Goal: Book appointment/travel/reservation

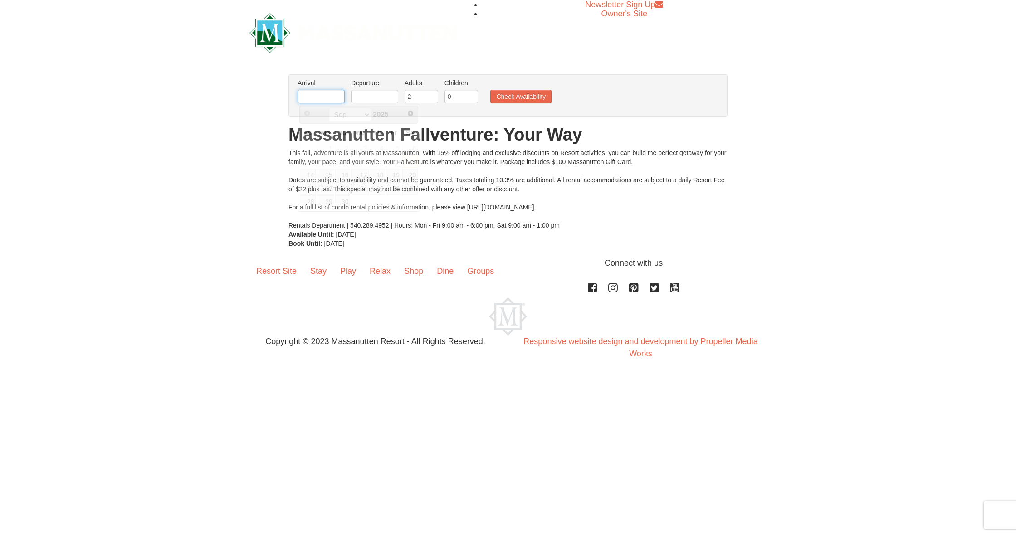
click at [319, 93] on input "text" at bounding box center [321, 97] width 47 height 14
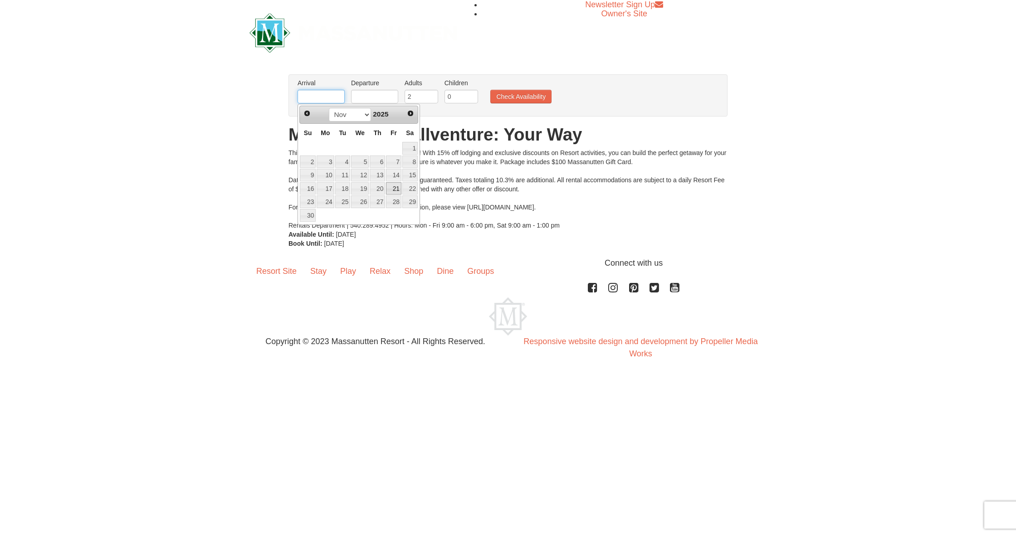
scroll to position [0, 0]
click at [363, 188] on link "19" at bounding box center [360, 188] width 18 height 13
type input "[DATE]"
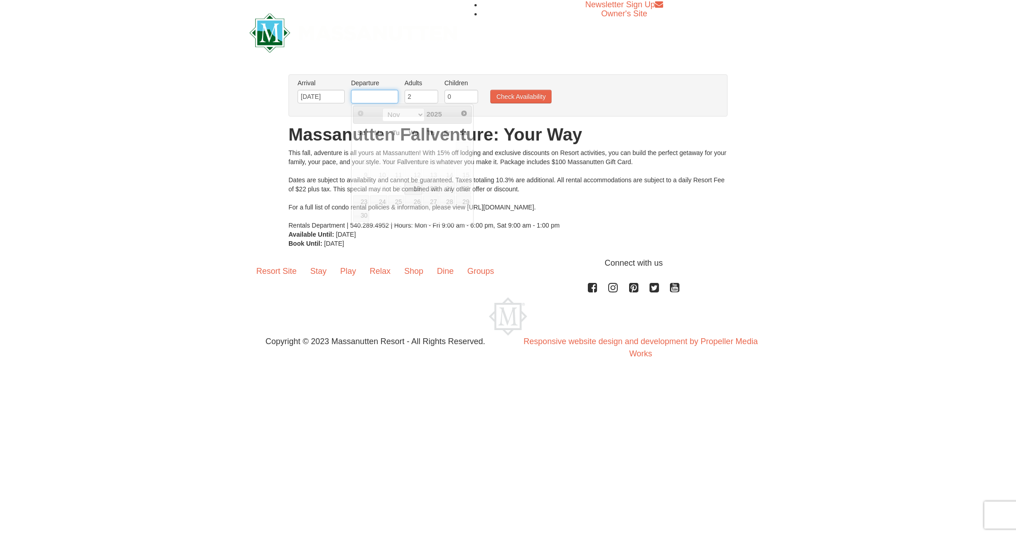
click at [388, 99] on input "text" at bounding box center [374, 97] width 47 height 14
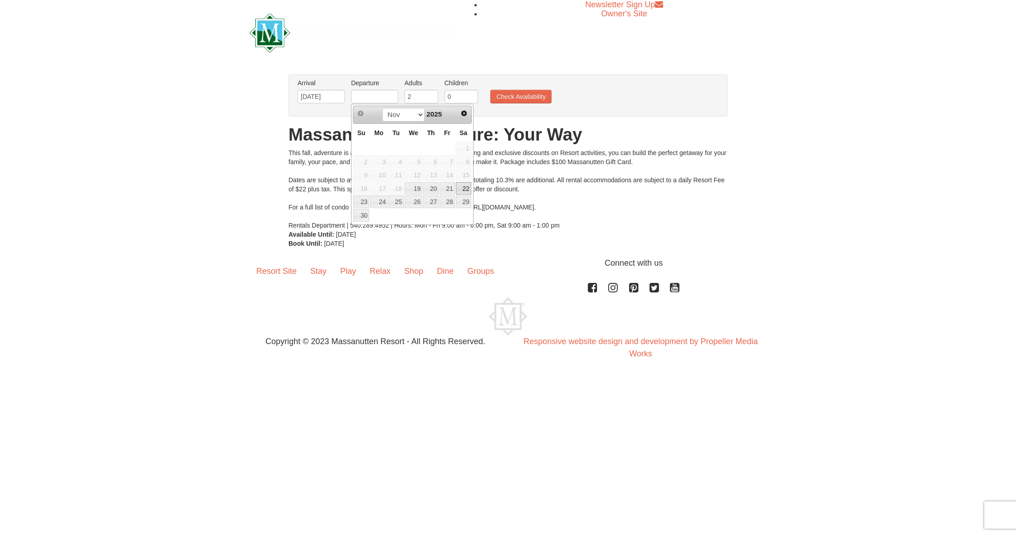
click at [461, 186] on link "22" at bounding box center [463, 188] width 15 height 13
type input "[DATE]"
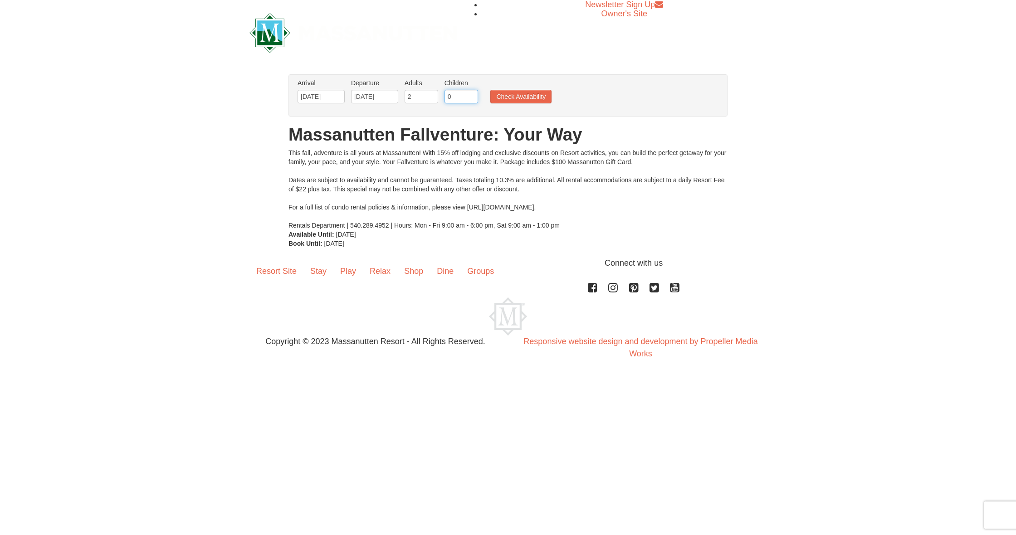
click at [472, 99] on input "0" at bounding box center [462, 97] width 34 height 14
click at [471, 95] on input "1" at bounding box center [462, 97] width 34 height 14
click at [471, 95] on input "2" at bounding box center [462, 97] width 34 height 14
type input "3"
click at [471, 95] on input "3" at bounding box center [462, 97] width 34 height 14
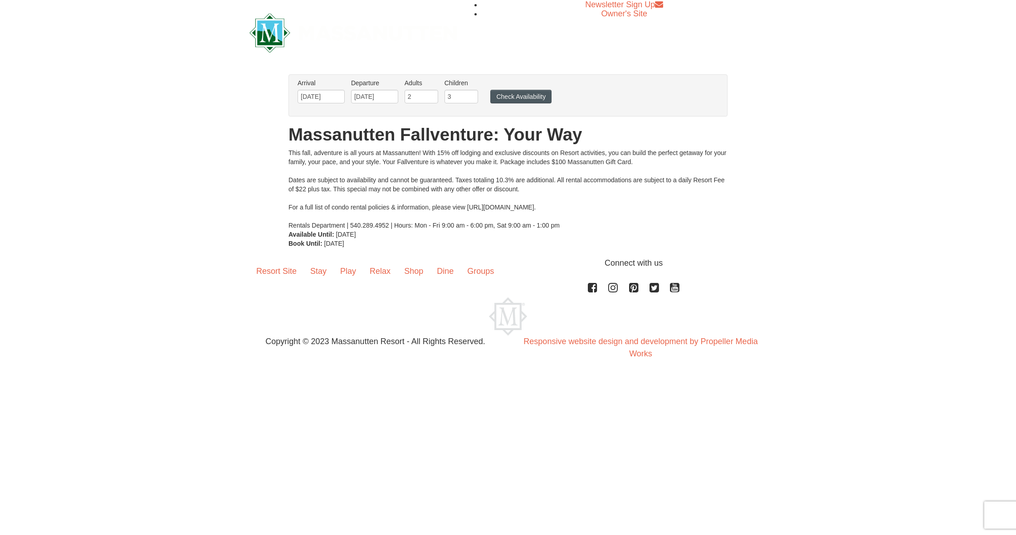
click at [513, 97] on button "Check Availability" at bounding box center [520, 97] width 61 height 14
click at [533, 98] on button "Check Availability" at bounding box center [520, 97] width 61 height 14
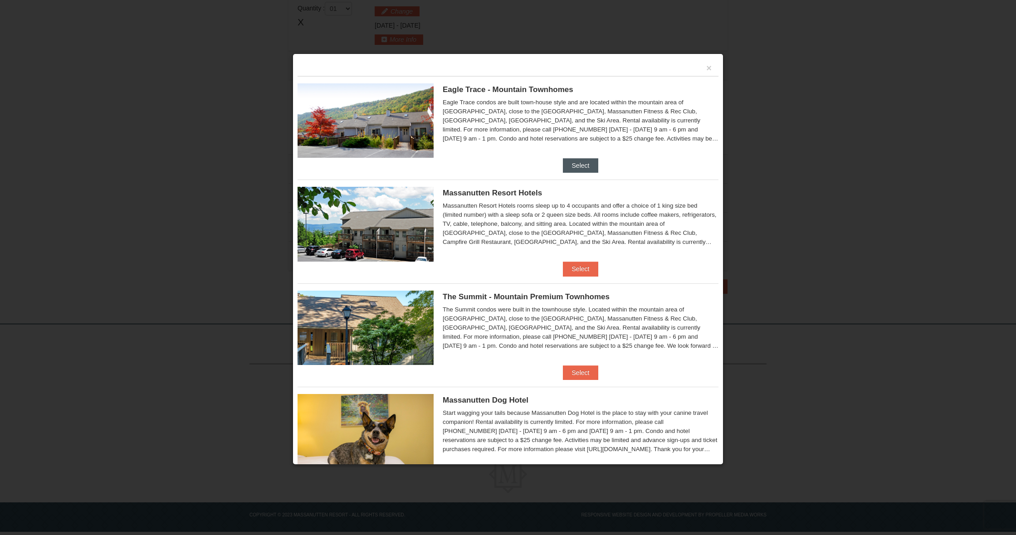
click at [584, 160] on button "Select" at bounding box center [581, 165] width 36 height 15
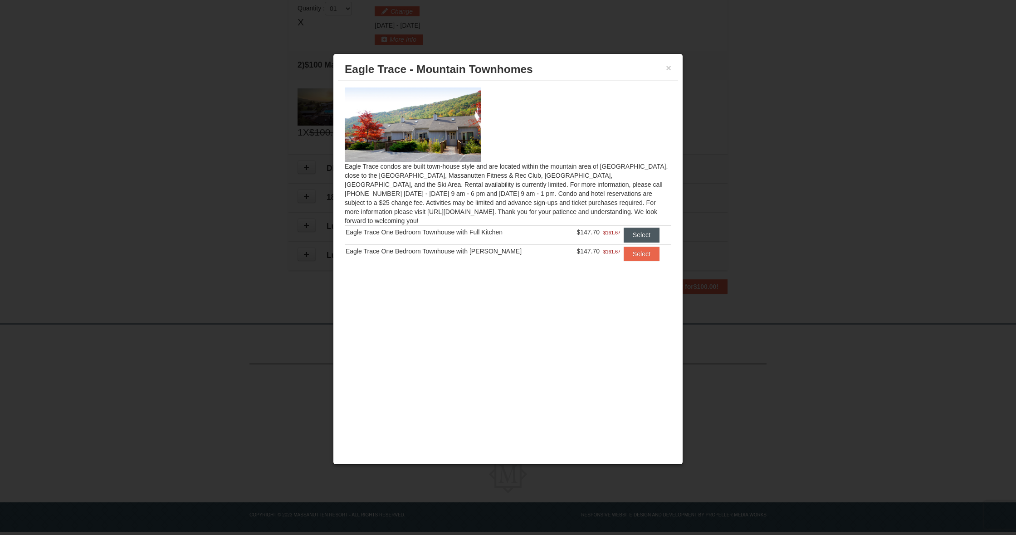
click at [637, 228] on button "Select" at bounding box center [642, 235] width 36 height 15
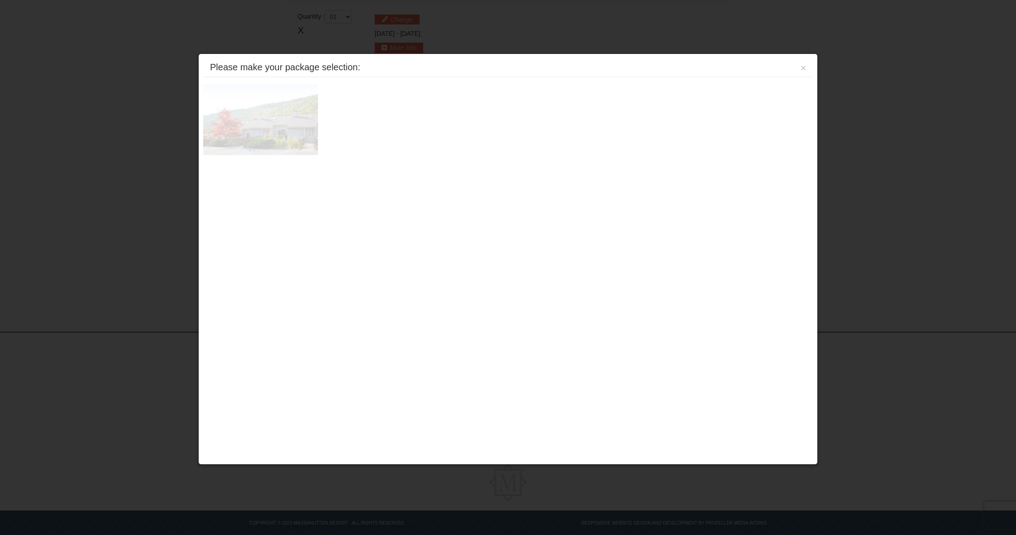
scroll to position [278, 0]
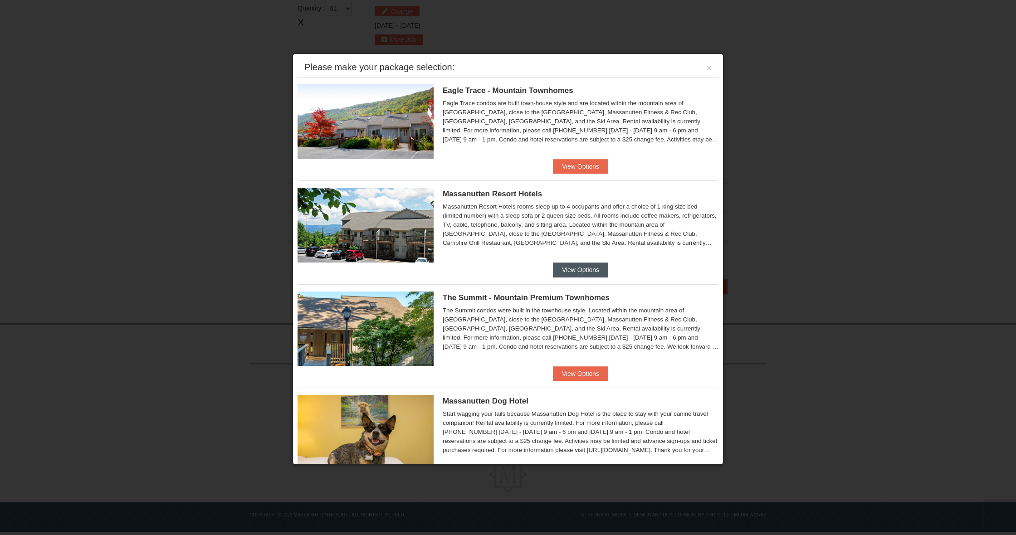
click at [583, 267] on button "View Options" at bounding box center [580, 270] width 55 height 15
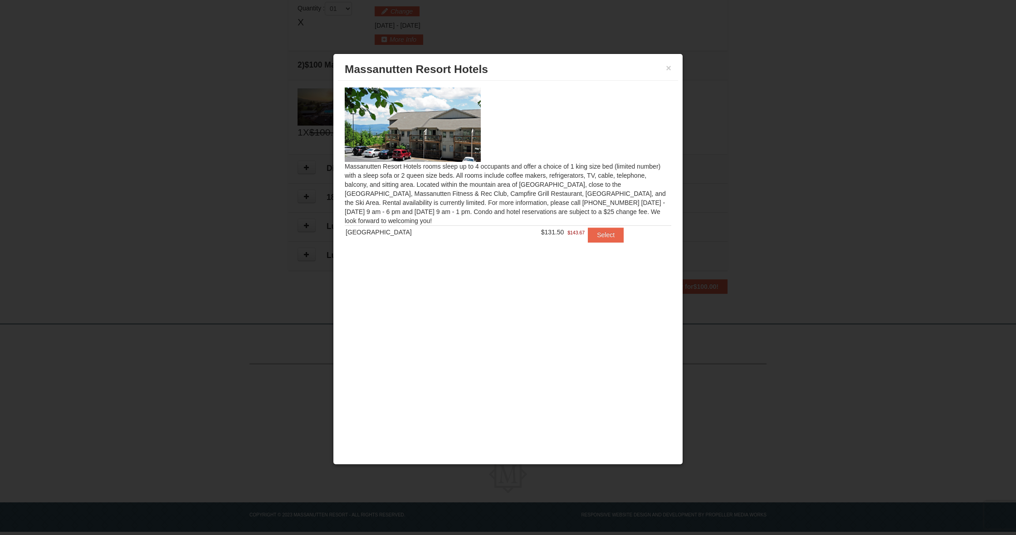
click at [672, 68] on div "× Massanutten Resort Hotels" at bounding box center [508, 70] width 340 height 22
click at [669, 68] on button "×" at bounding box center [668, 68] width 5 height 9
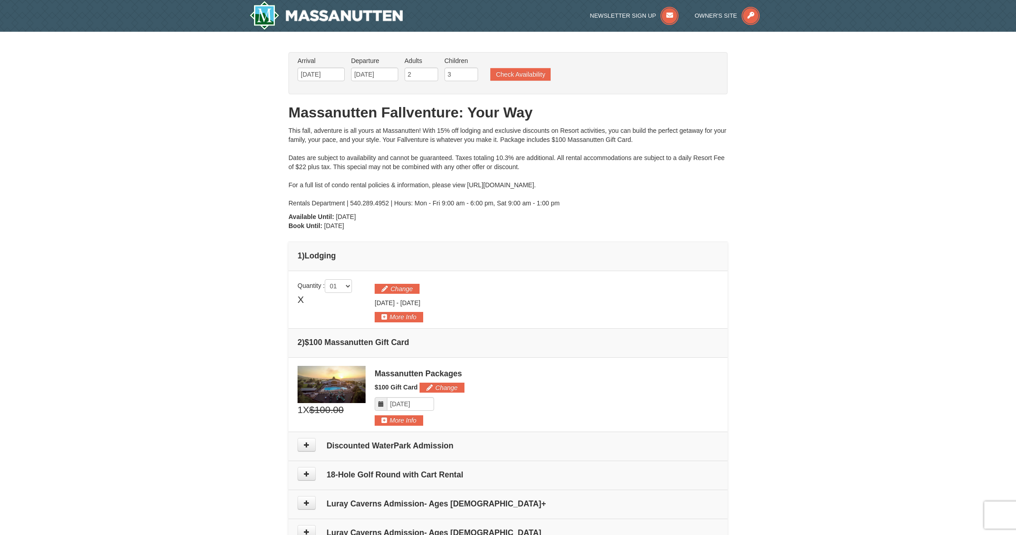
scroll to position [0, 0]
click at [530, 70] on button "Check Availability" at bounding box center [520, 74] width 60 height 13
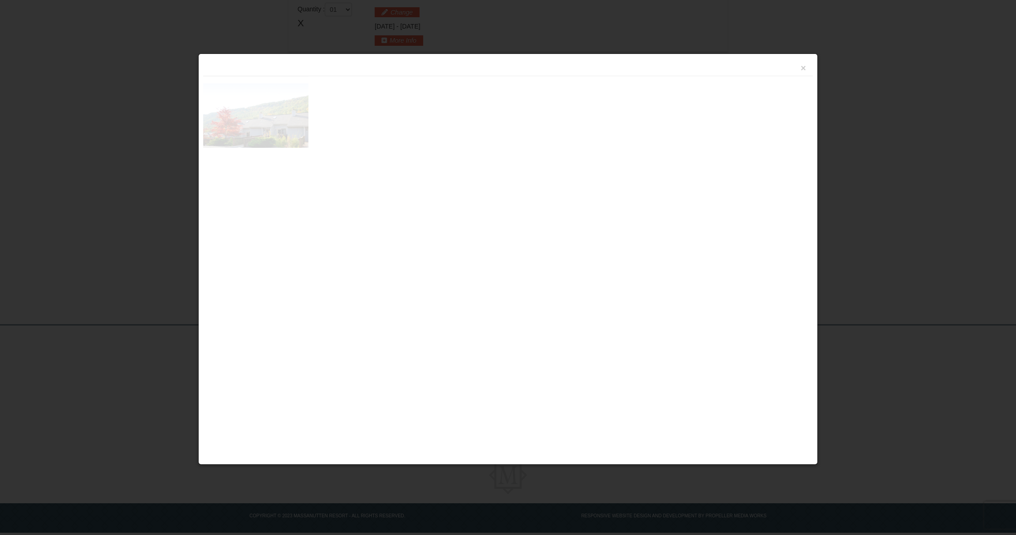
scroll to position [278, 0]
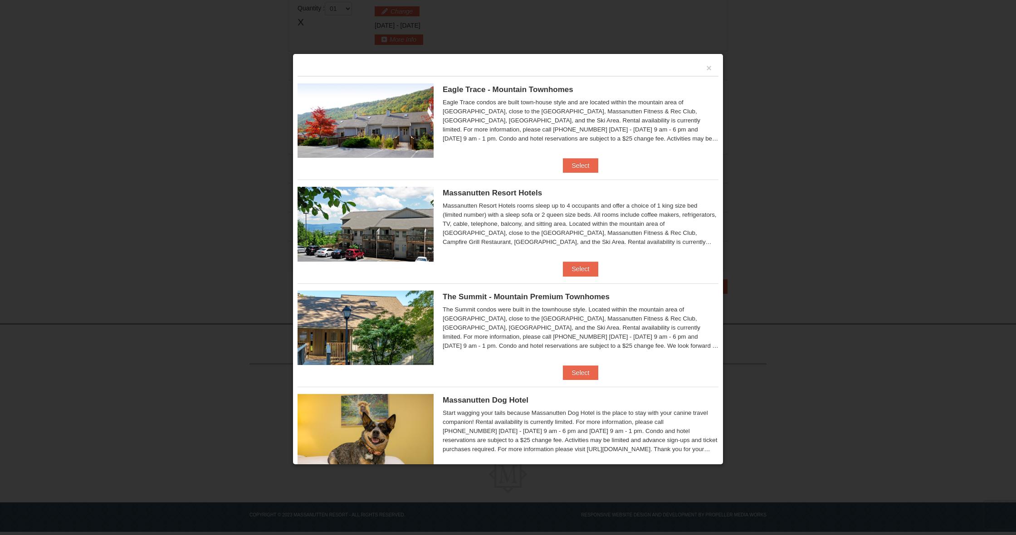
click at [571, 371] on button "Select" at bounding box center [581, 373] width 36 height 15
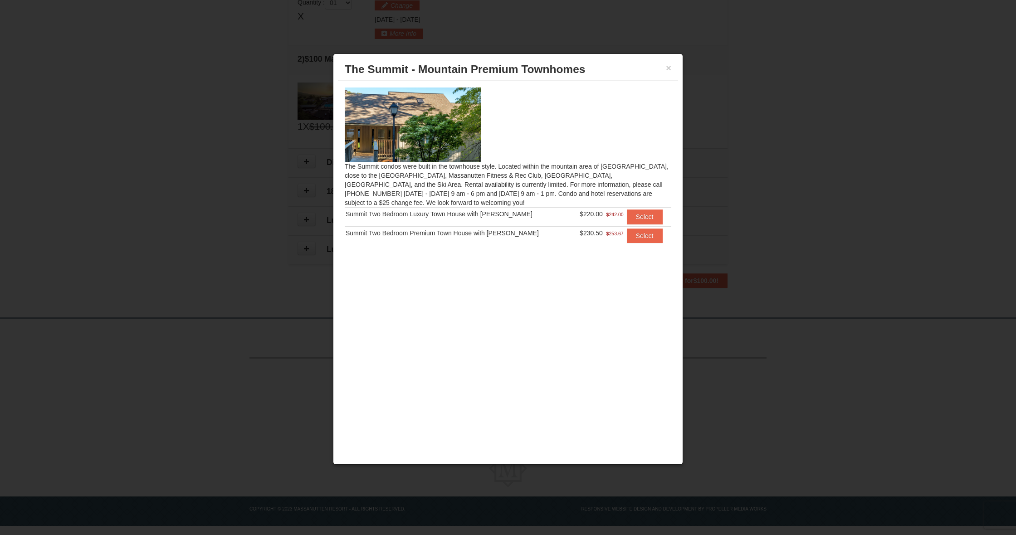
scroll to position [283, 0]
click at [635, 216] on button "Select" at bounding box center [645, 217] width 36 height 15
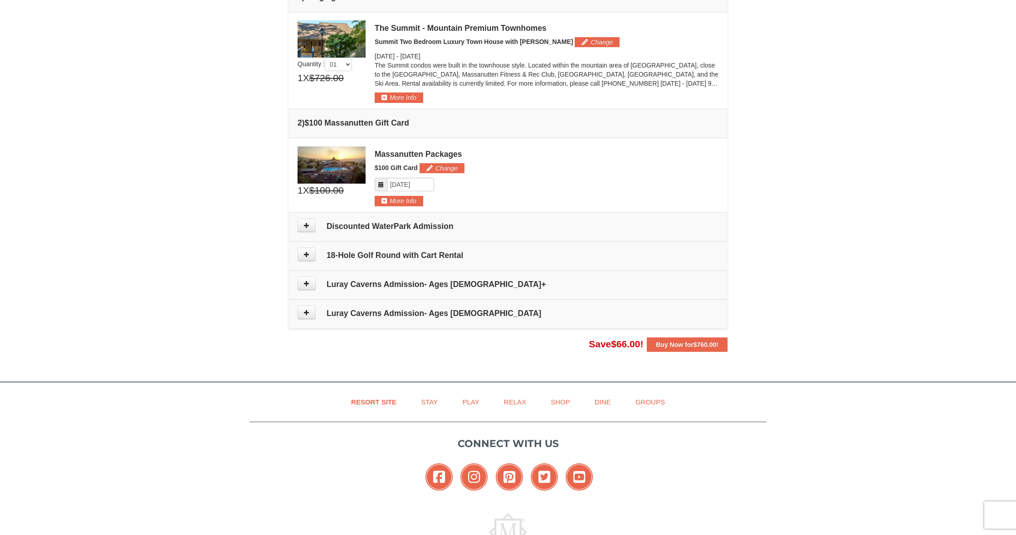
scroll to position [260, 0]
click at [316, 289] on span at bounding box center [312, 283] width 29 height 14
click at [310, 285] on button at bounding box center [307, 283] width 18 height 14
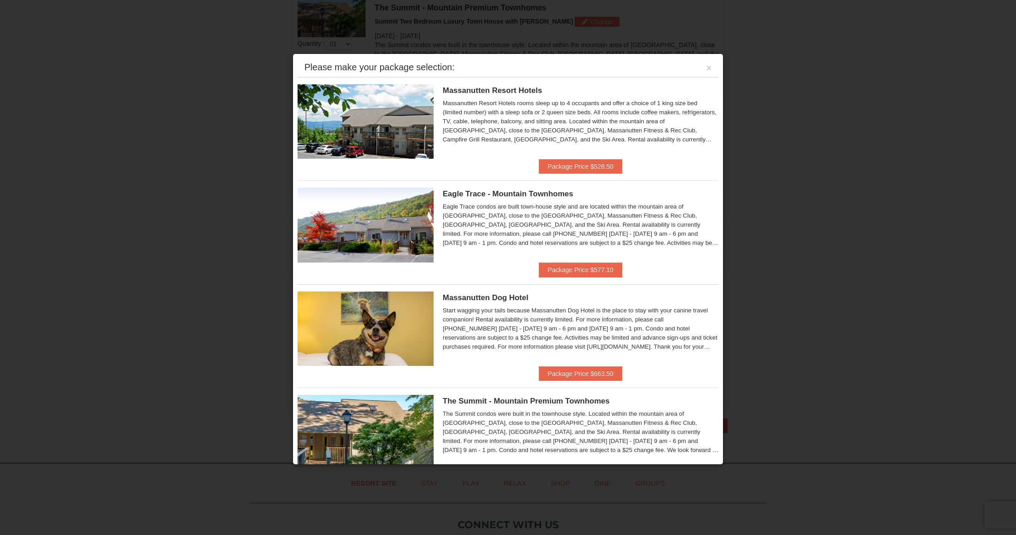
scroll to position [0, 0]
click at [709, 69] on button "×" at bounding box center [708, 68] width 5 height 9
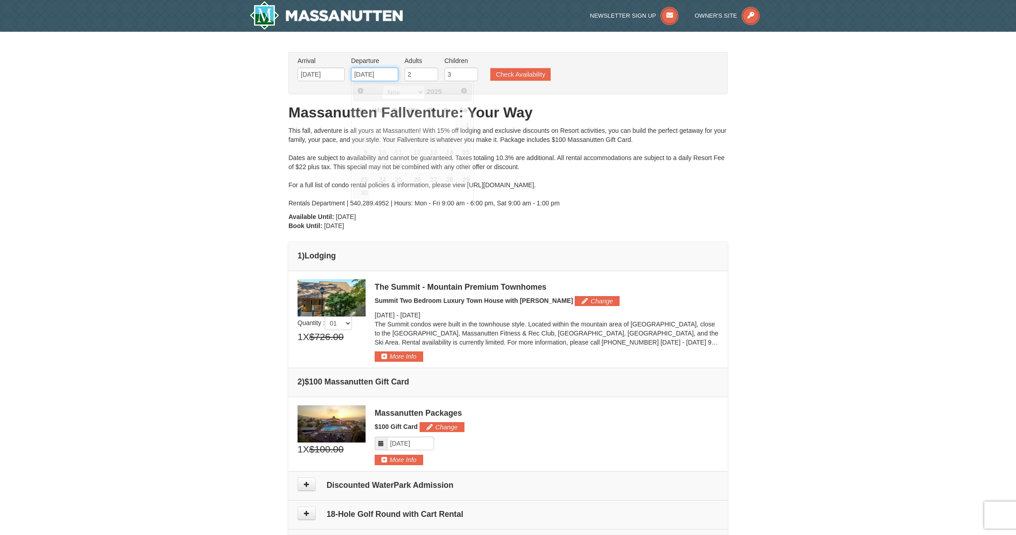
click at [387, 74] on input "11/22/2025" at bounding box center [374, 75] width 47 height 14
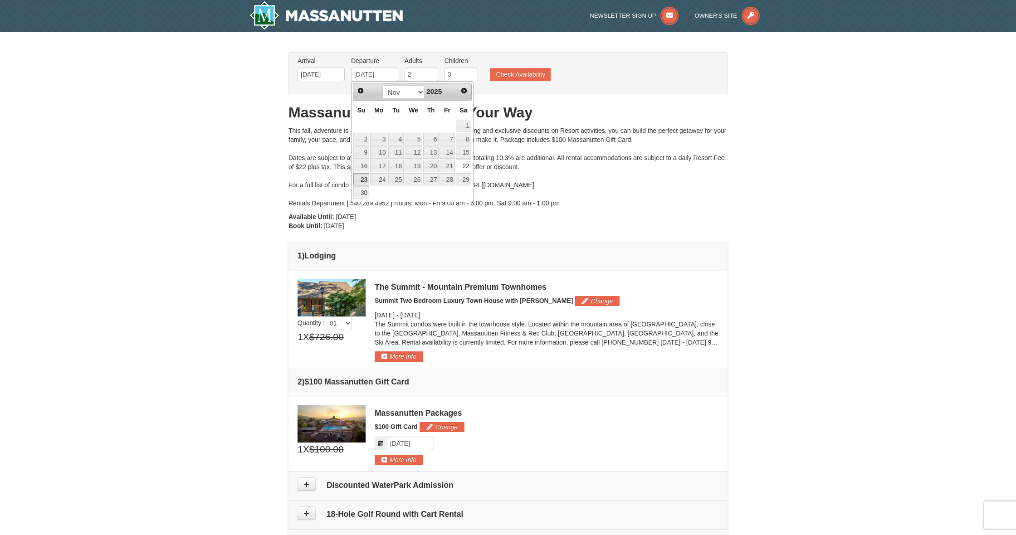
click at [364, 178] on link "23" at bounding box center [361, 179] width 16 height 13
type input "11/23/2025"
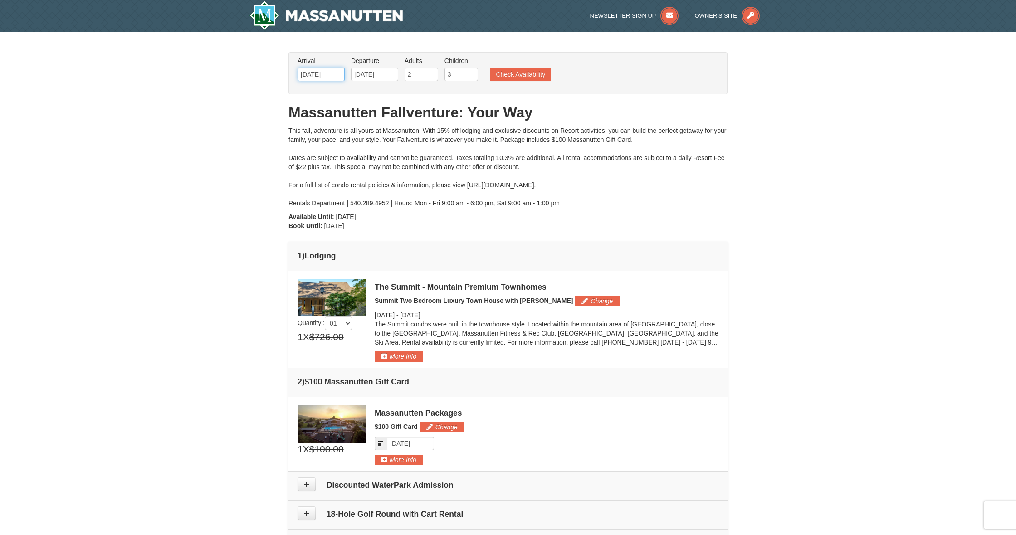
click at [333, 79] on input "[DATE]" at bounding box center [321, 75] width 47 height 14
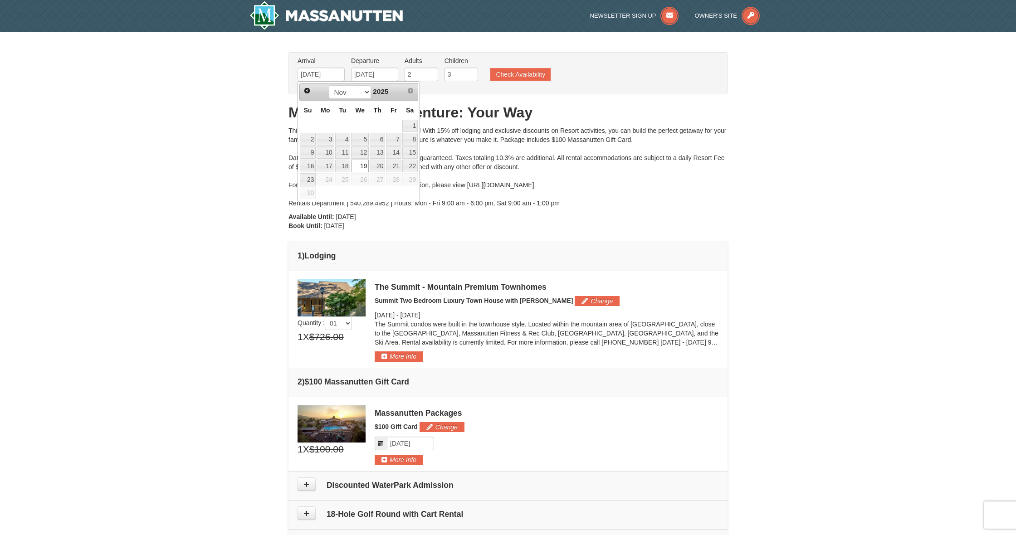
click at [363, 180] on span "26" at bounding box center [360, 179] width 18 height 13
click at [381, 171] on link "20" at bounding box center [377, 166] width 15 height 13
type input "[DATE]"
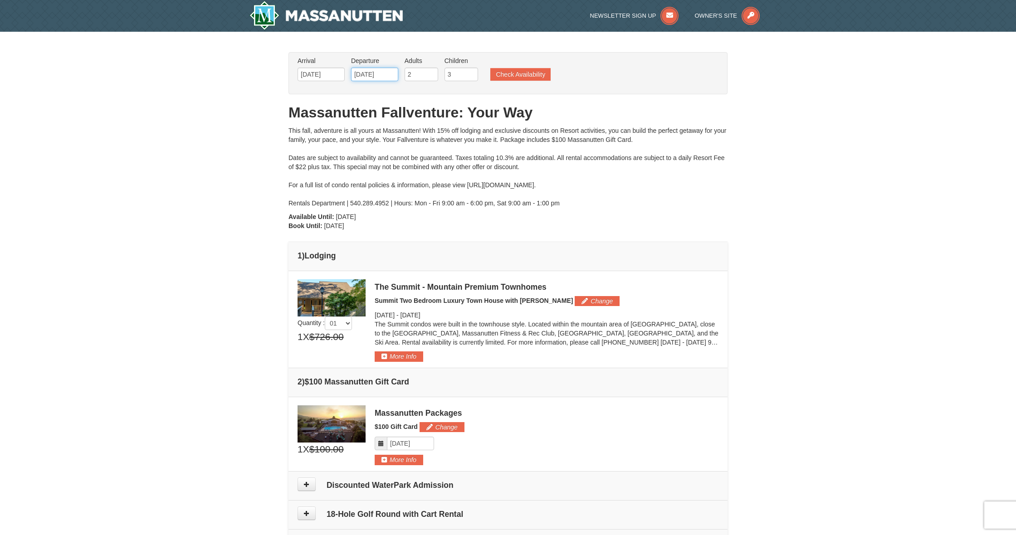
click at [377, 78] on input "11/23/2025" at bounding box center [374, 75] width 47 height 14
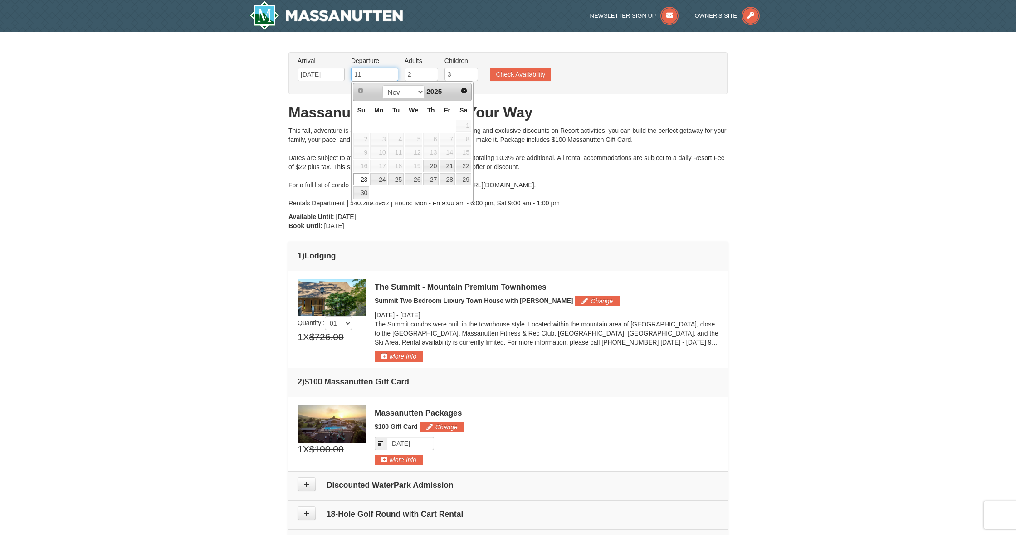
type input "1"
click at [336, 78] on input "11/20/2025" at bounding box center [321, 75] width 47 height 14
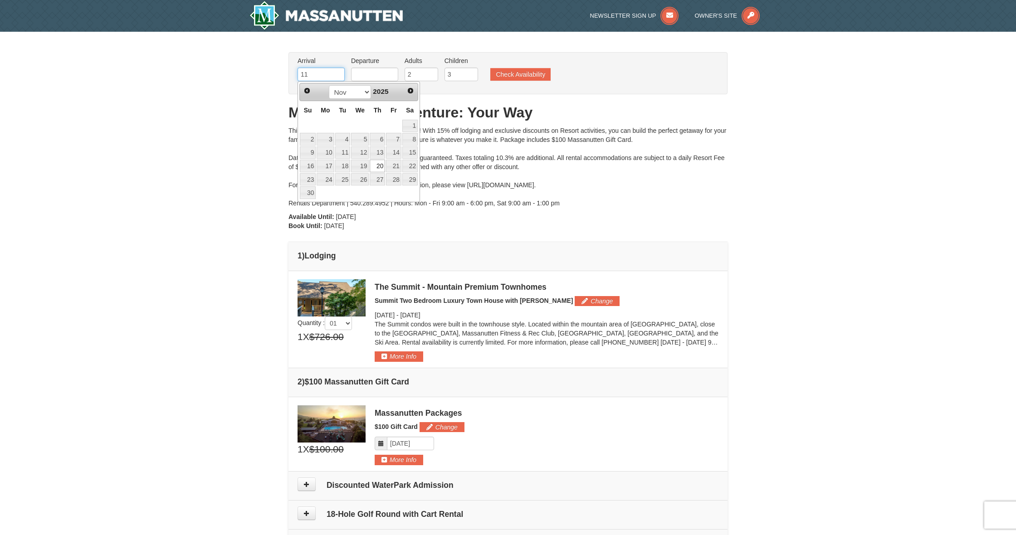
type input "1"
click at [361, 181] on link "26" at bounding box center [360, 179] width 18 height 13
type input "[DATE]"
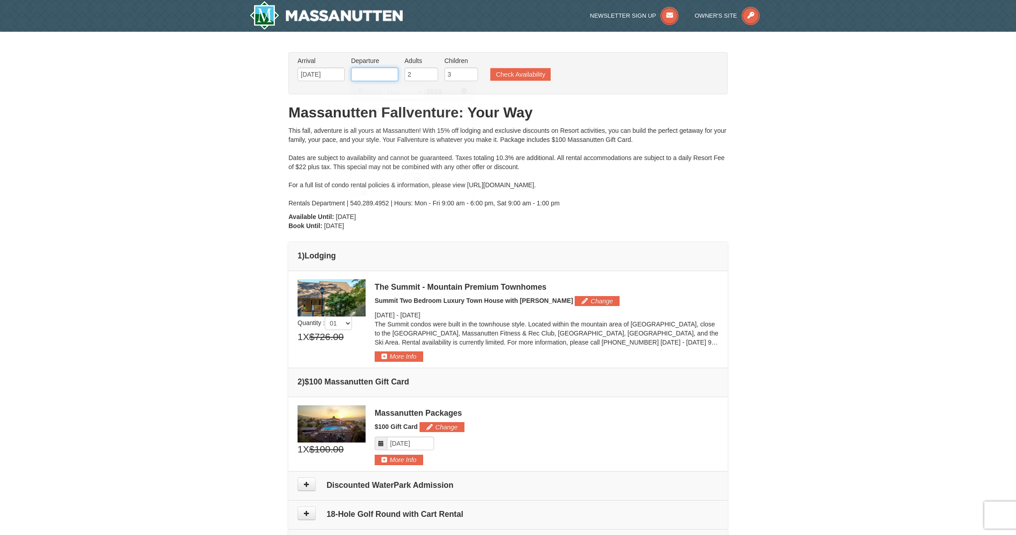
click at [374, 76] on input "text" at bounding box center [374, 75] width 47 height 14
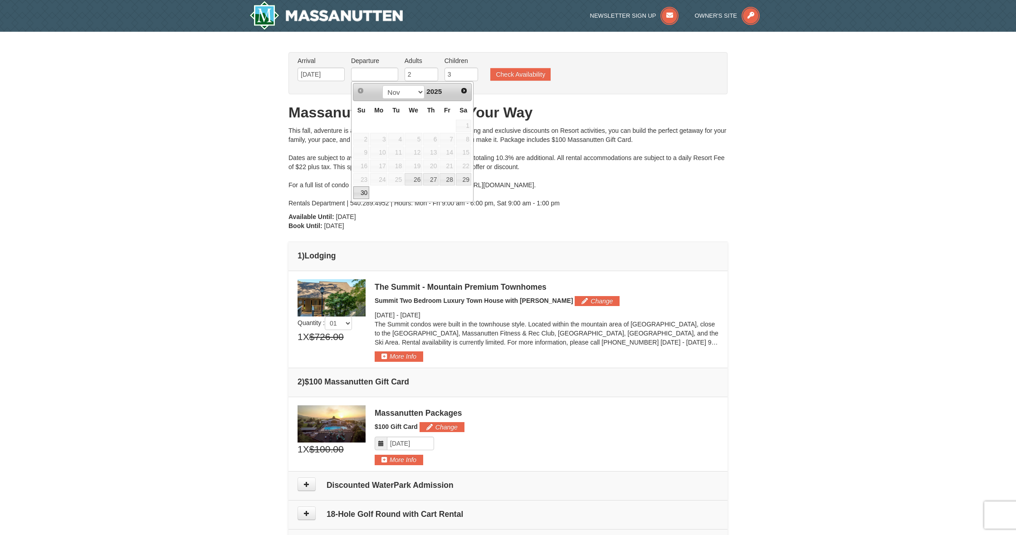
click at [365, 194] on link "30" at bounding box center [361, 192] width 16 height 13
type input "[DATE]"
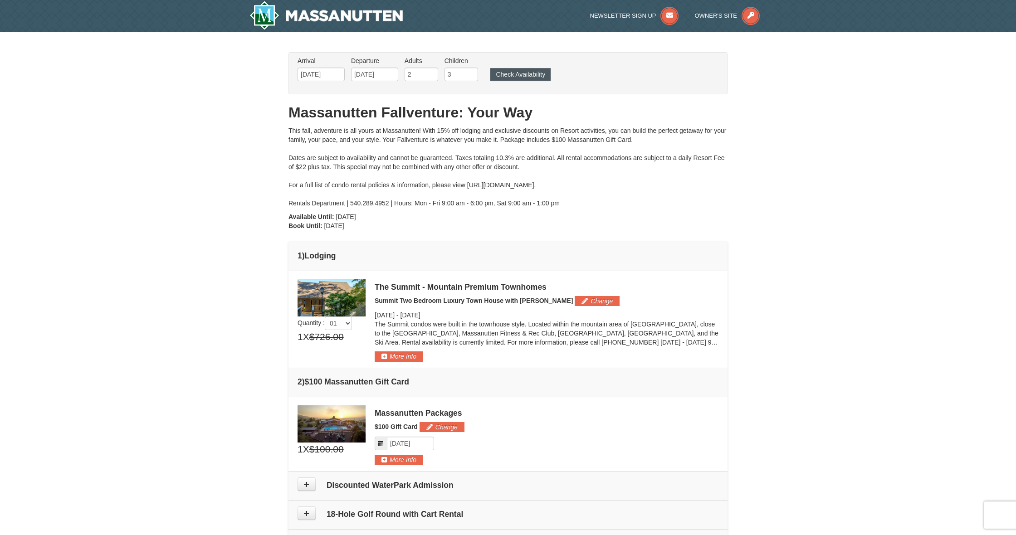
click at [500, 79] on button "Check Availability" at bounding box center [520, 74] width 60 height 13
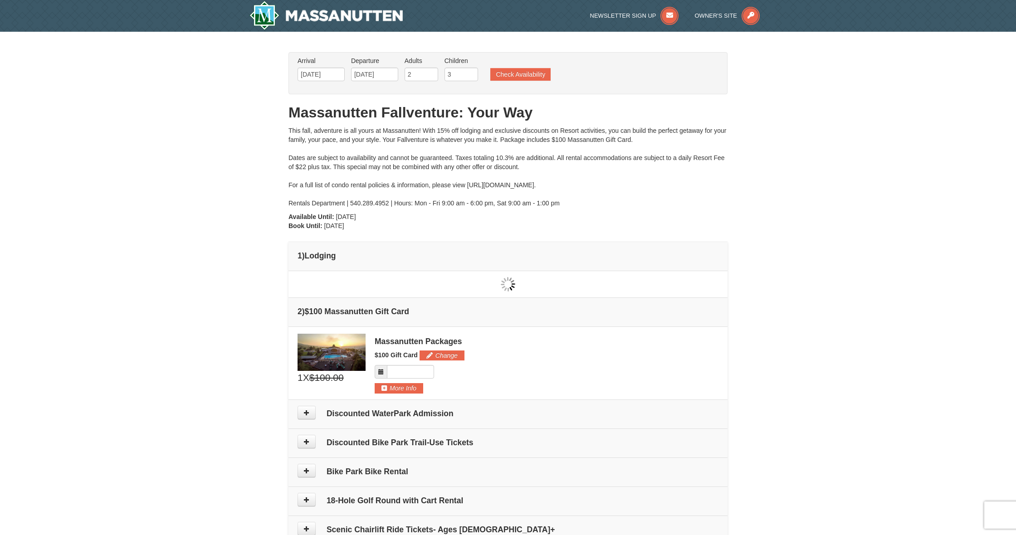
type input "[DATE]"
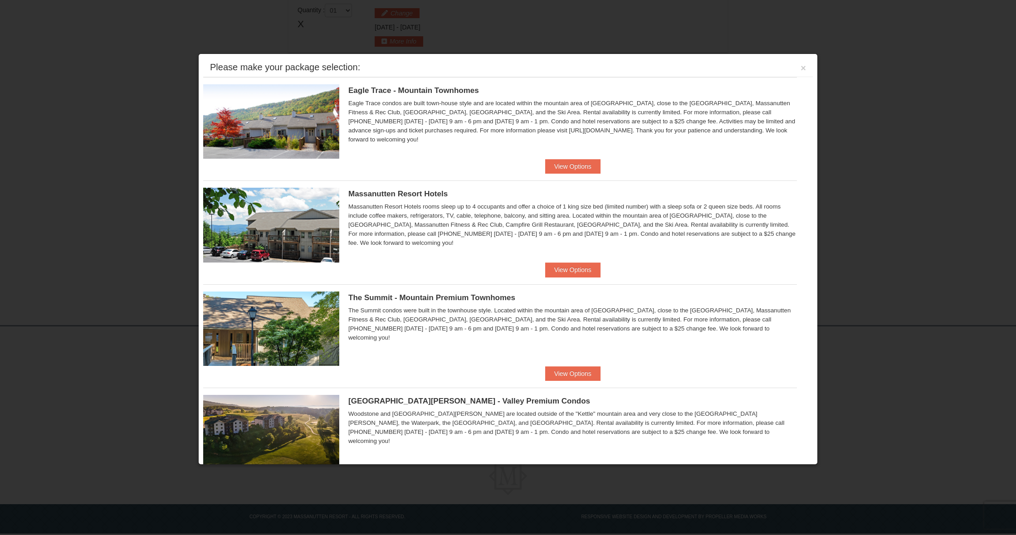
scroll to position [277, 0]
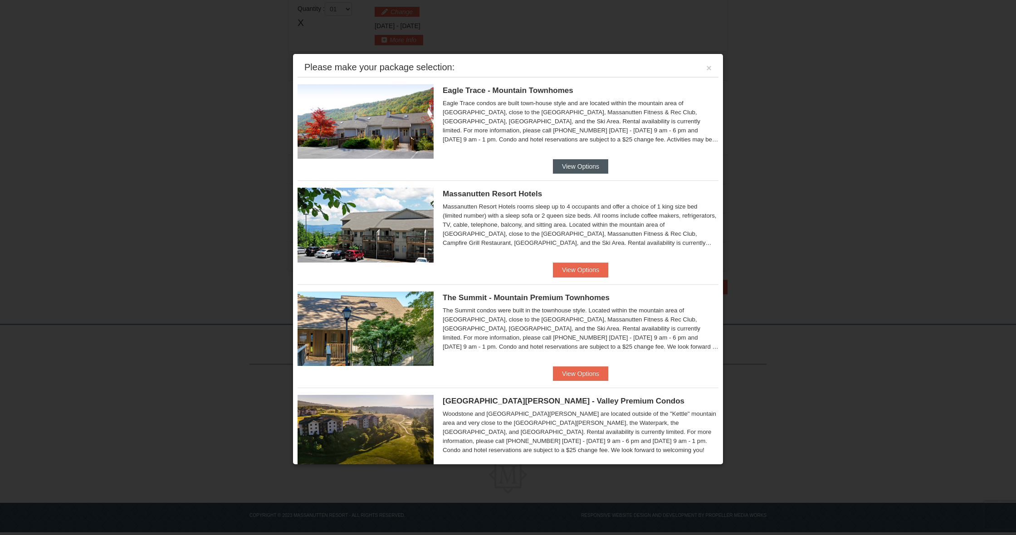
click at [573, 172] on button "View Options" at bounding box center [580, 166] width 55 height 15
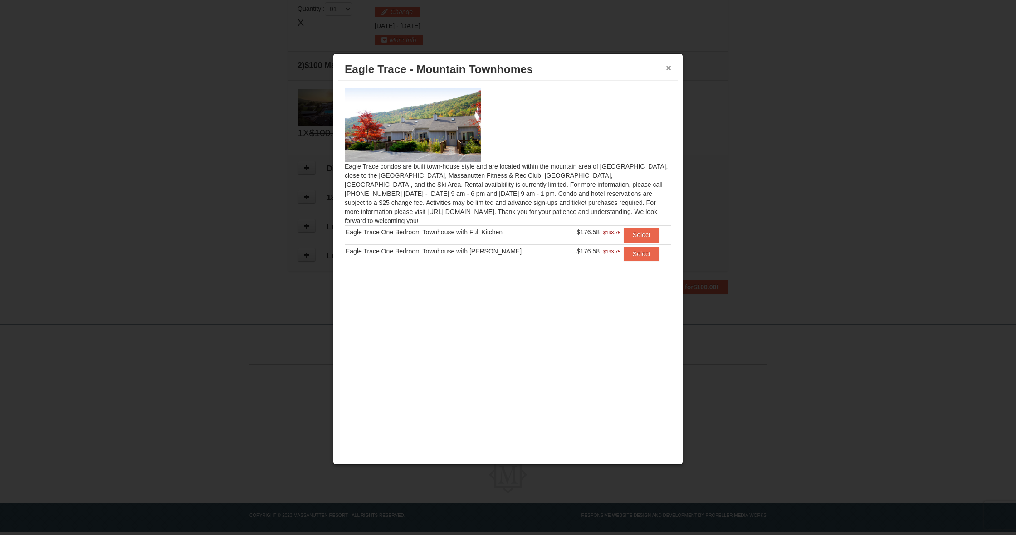
click at [669, 69] on button "×" at bounding box center [668, 68] width 5 height 9
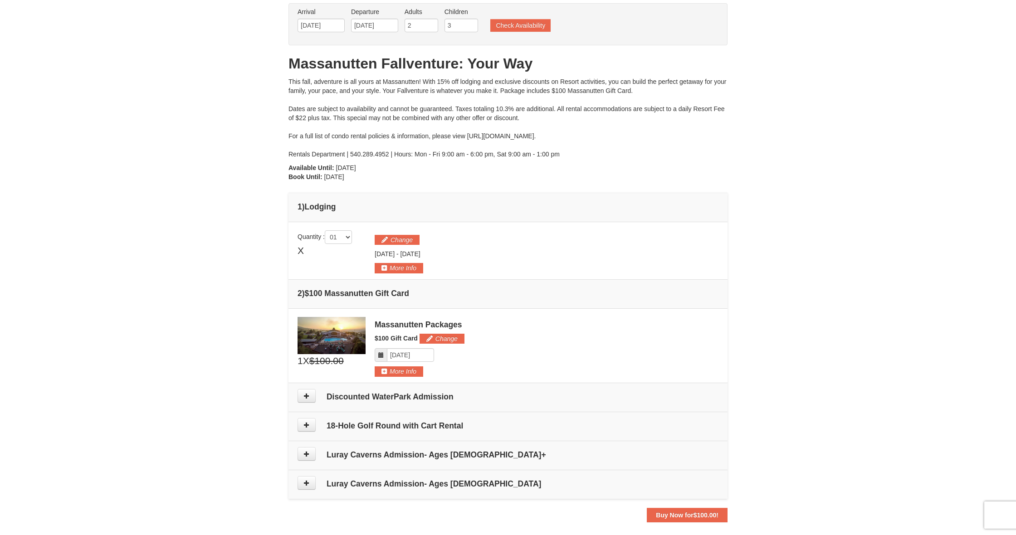
scroll to position [47, 0]
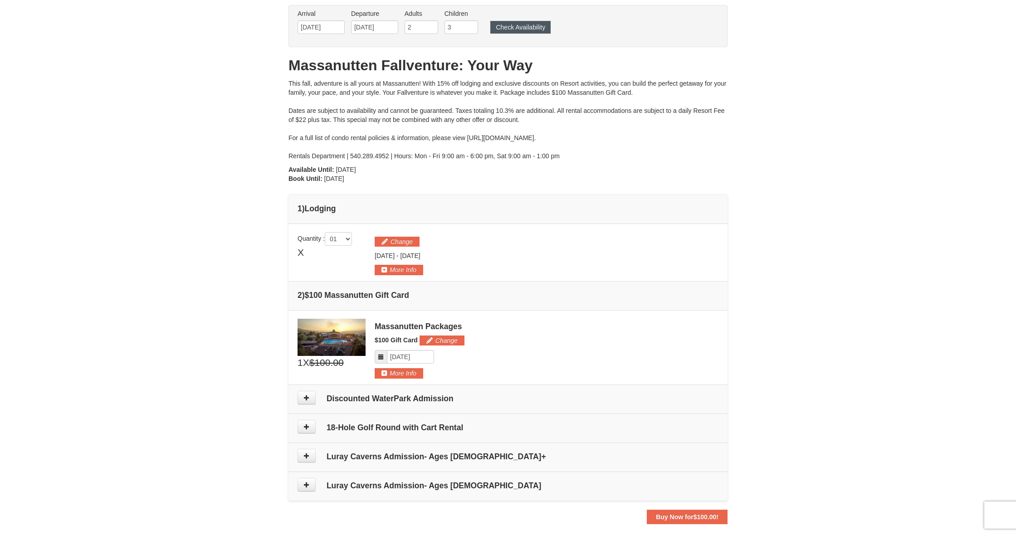
click at [534, 26] on button "Check Availability" at bounding box center [520, 27] width 60 height 13
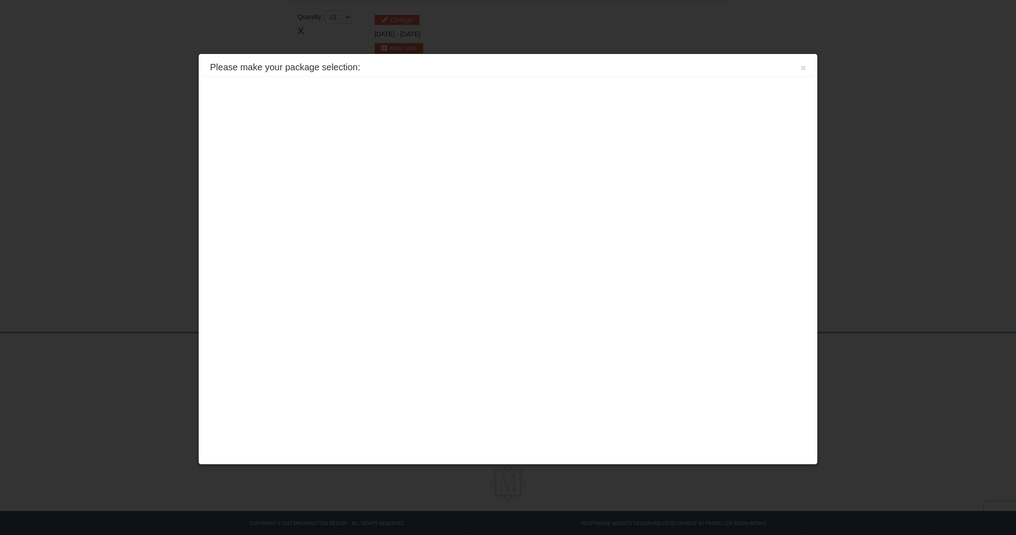
scroll to position [278, 0]
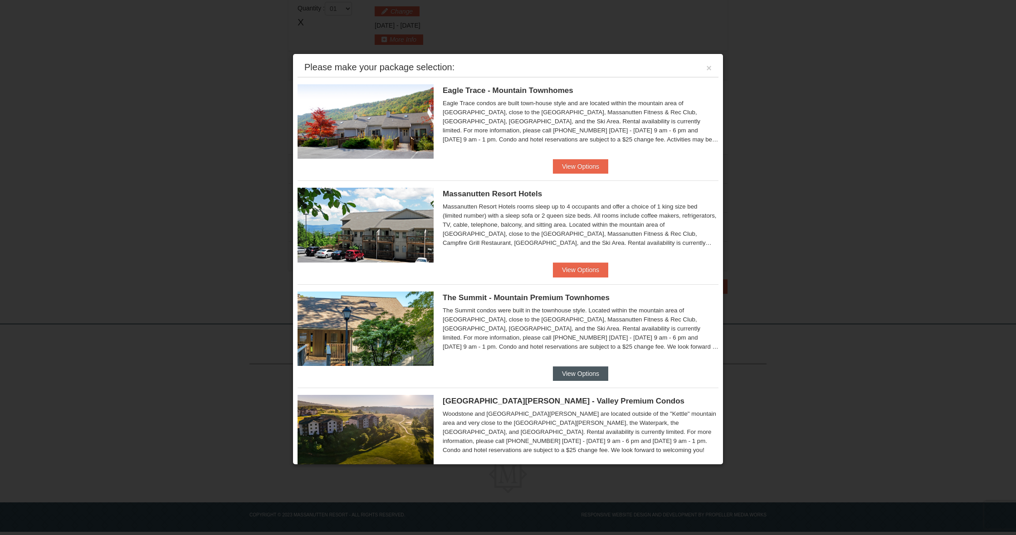
click at [583, 369] on button "View Options" at bounding box center [580, 374] width 55 height 15
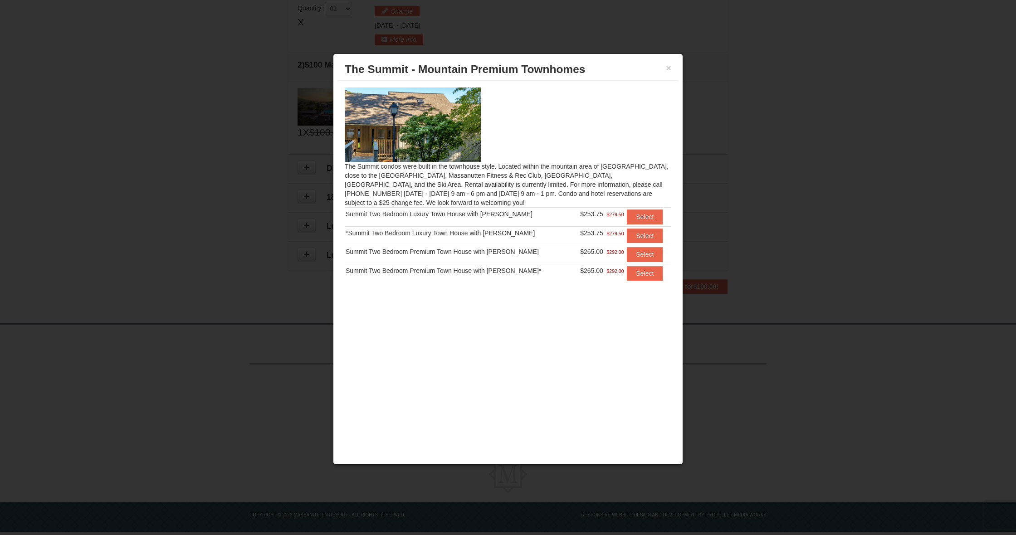
drag, startPoint x: 672, startPoint y: 70, endPoint x: 652, endPoint y: 80, distance: 22.1
click at [672, 70] on div "× The Summit - Mountain Premium Townhomes" at bounding box center [508, 70] width 340 height 22
click at [671, 70] on button "×" at bounding box center [668, 68] width 5 height 9
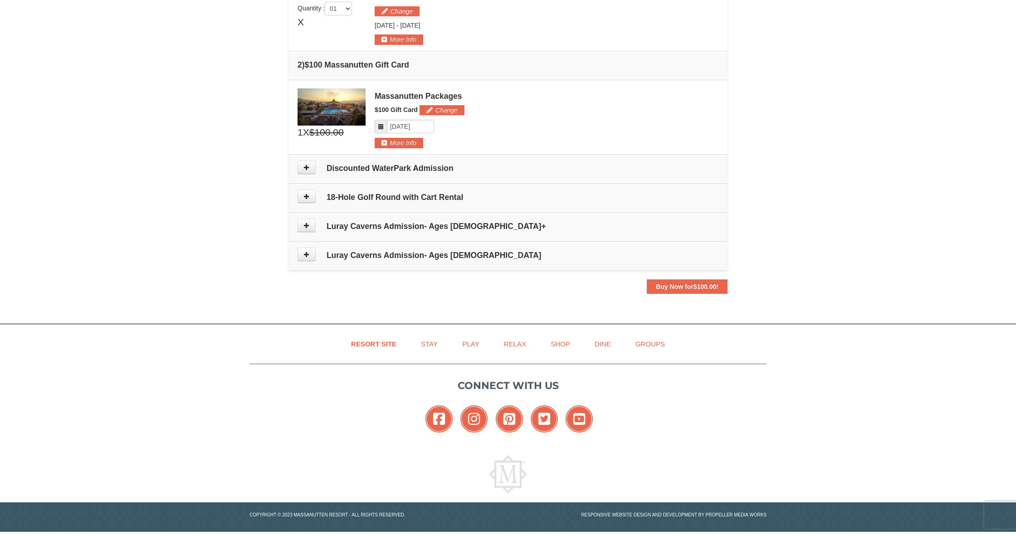
scroll to position [161, 0]
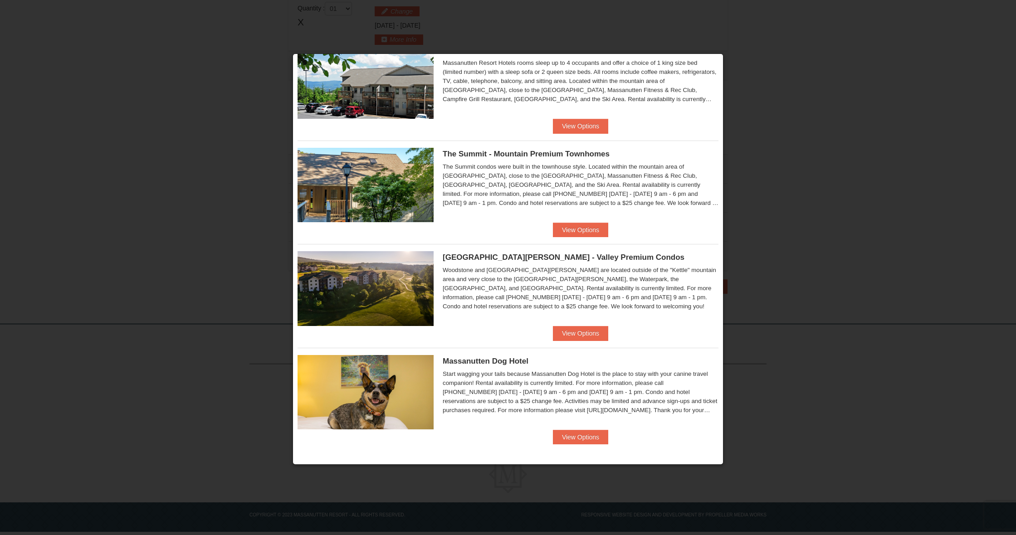
scroll to position [143, 0]
click at [592, 328] on button "View Options" at bounding box center [580, 334] width 55 height 15
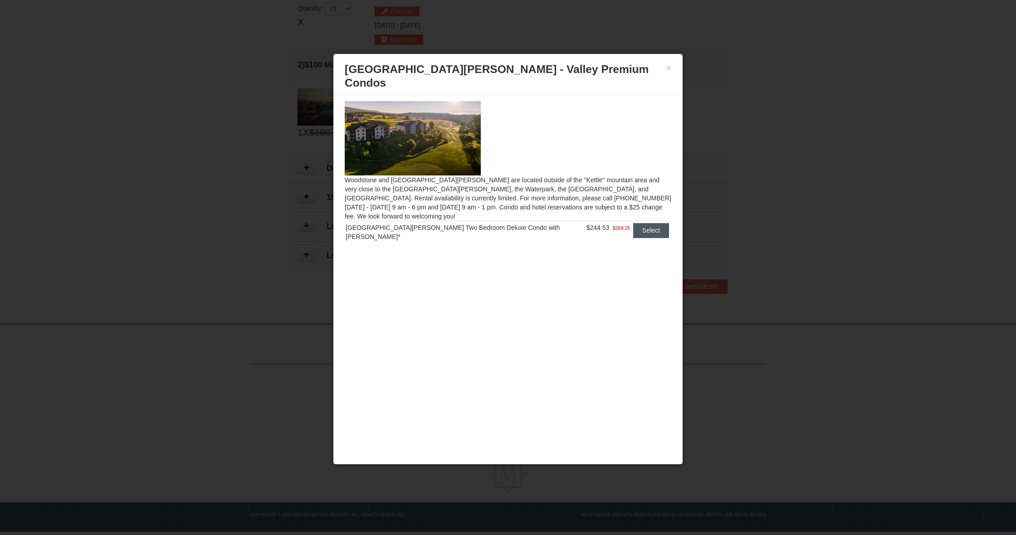
click at [650, 223] on button "Select" at bounding box center [651, 230] width 36 height 15
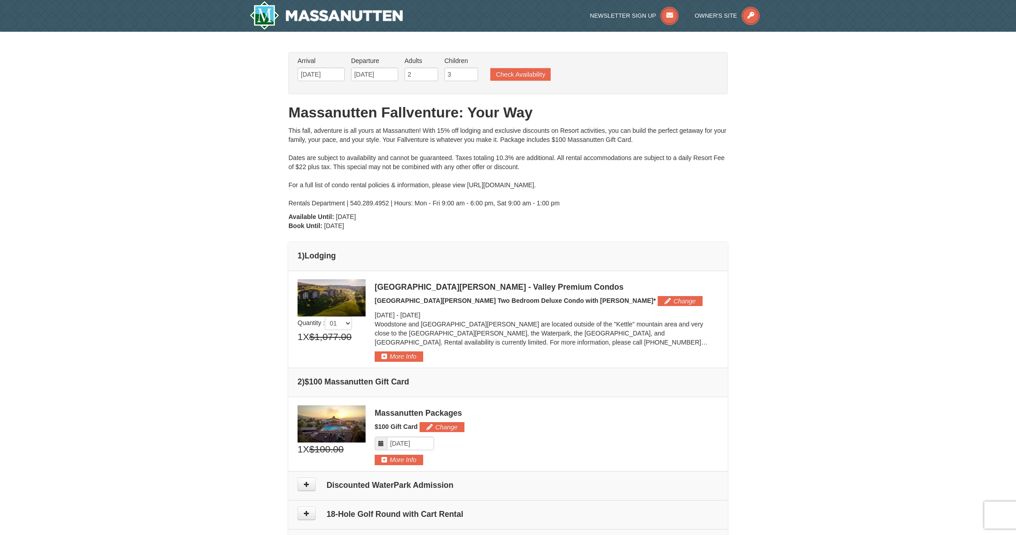
scroll to position [0, 0]
click at [333, 74] on input "[DATE]" at bounding box center [321, 75] width 47 height 14
click at [523, 77] on button "Check Availability" at bounding box center [520, 74] width 60 height 13
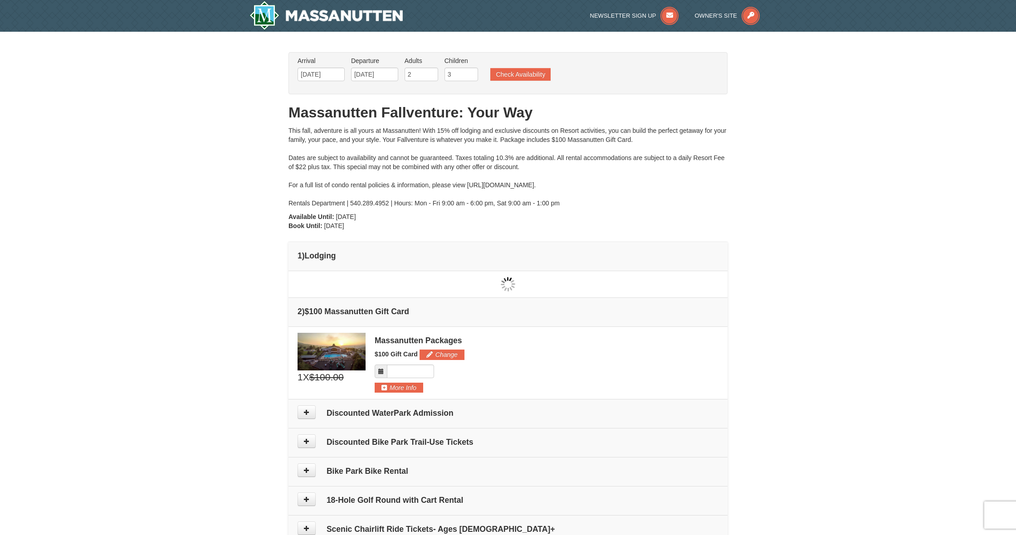
type input "[DATE]"
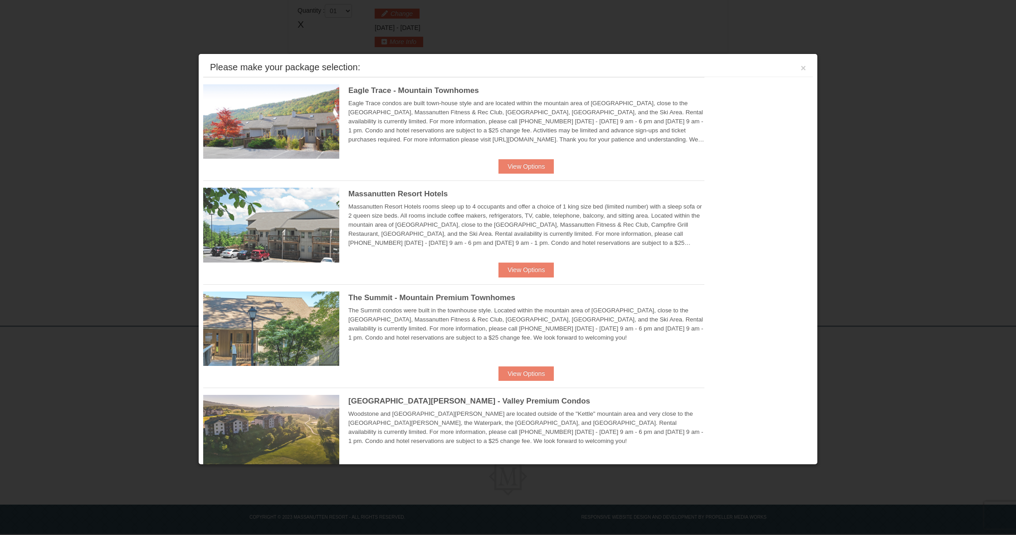
scroll to position [277, 0]
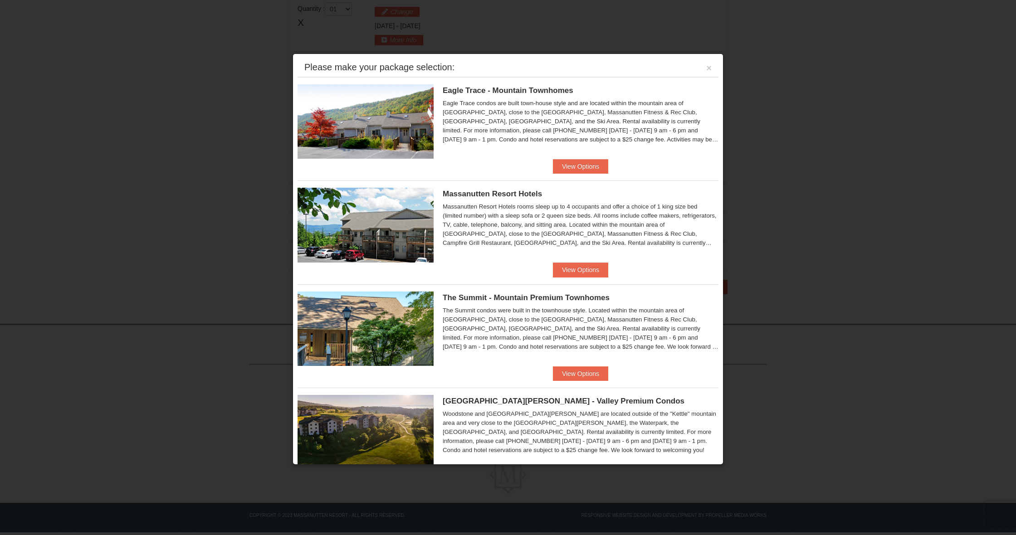
click at [569, 172] on button "View Options" at bounding box center [580, 166] width 55 height 15
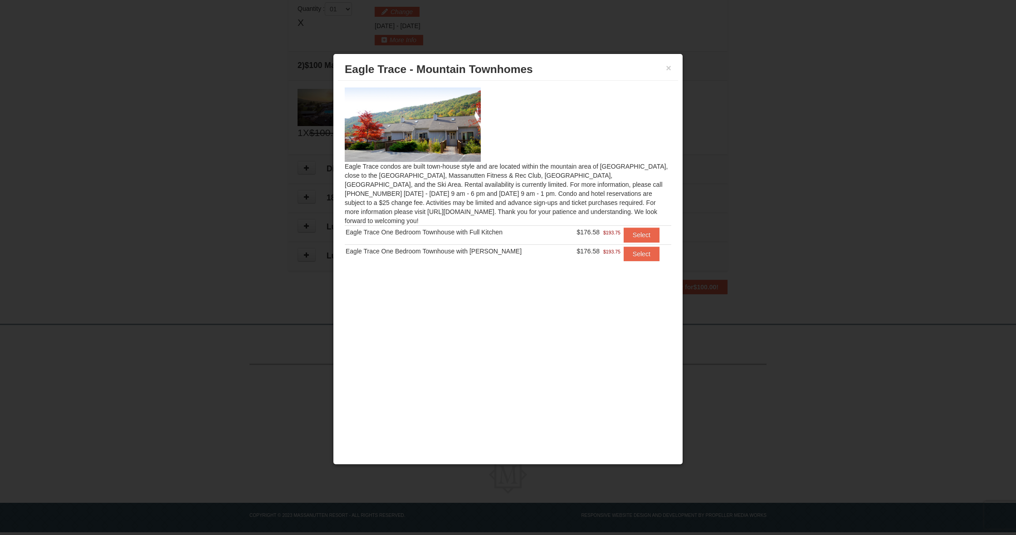
drag, startPoint x: 667, startPoint y: 66, endPoint x: 652, endPoint y: 75, distance: 17.5
click at [667, 66] on button "×" at bounding box center [668, 68] width 5 height 9
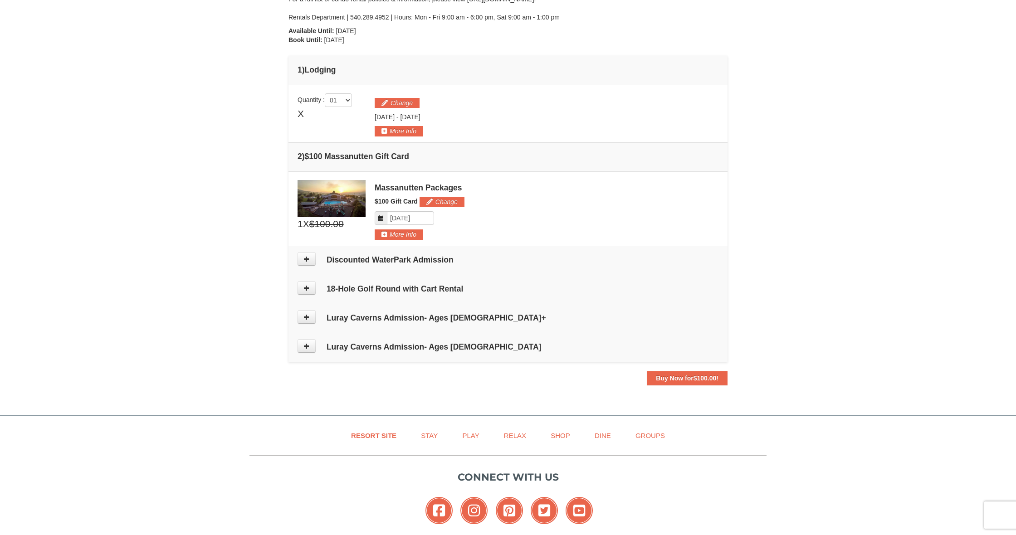
scroll to position [122, 0]
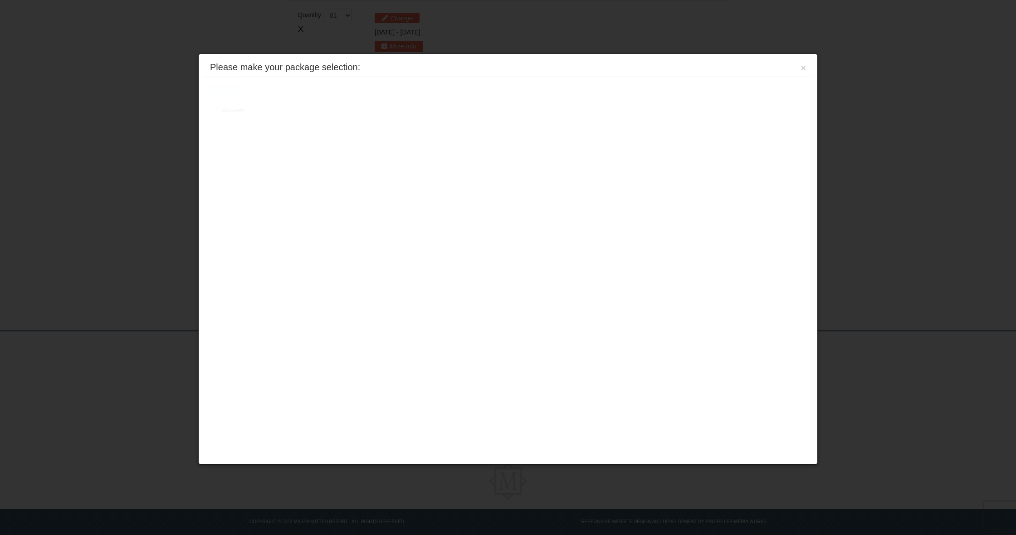
scroll to position [278, 0]
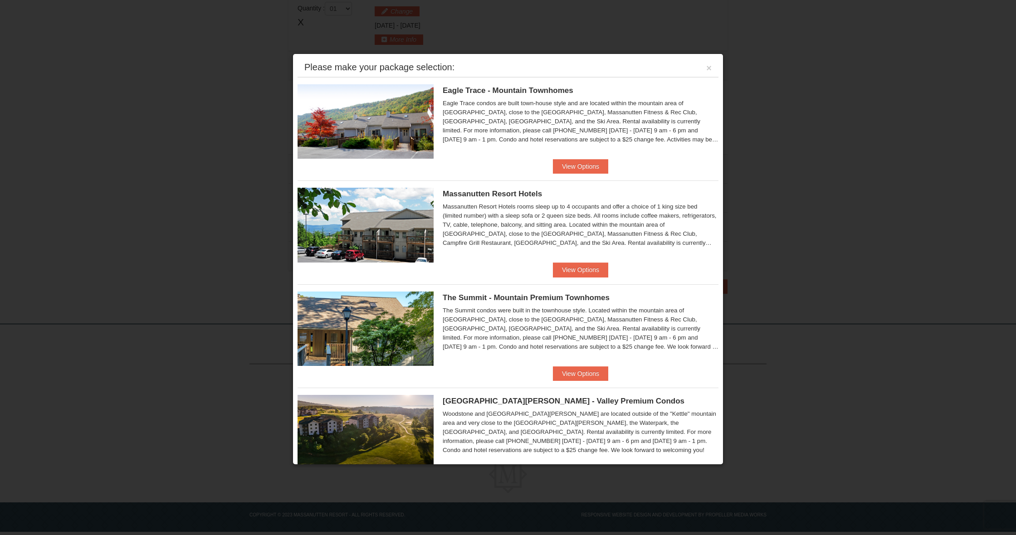
click at [579, 267] on button "View Options" at bounding box center [580, 270] width 55 height 15
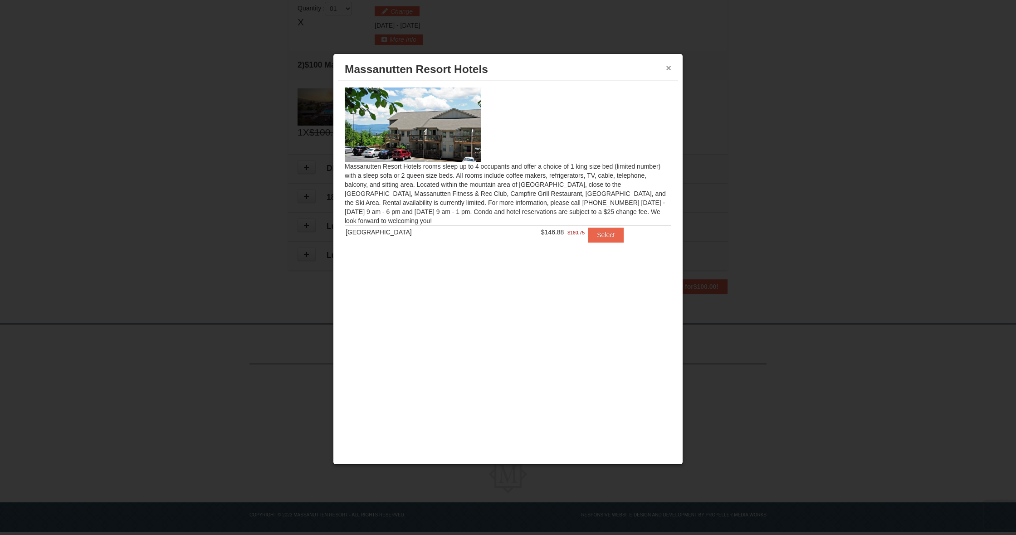
click at [668, 71] on button "×" at bounding box center [668, 68] width 5 height 9
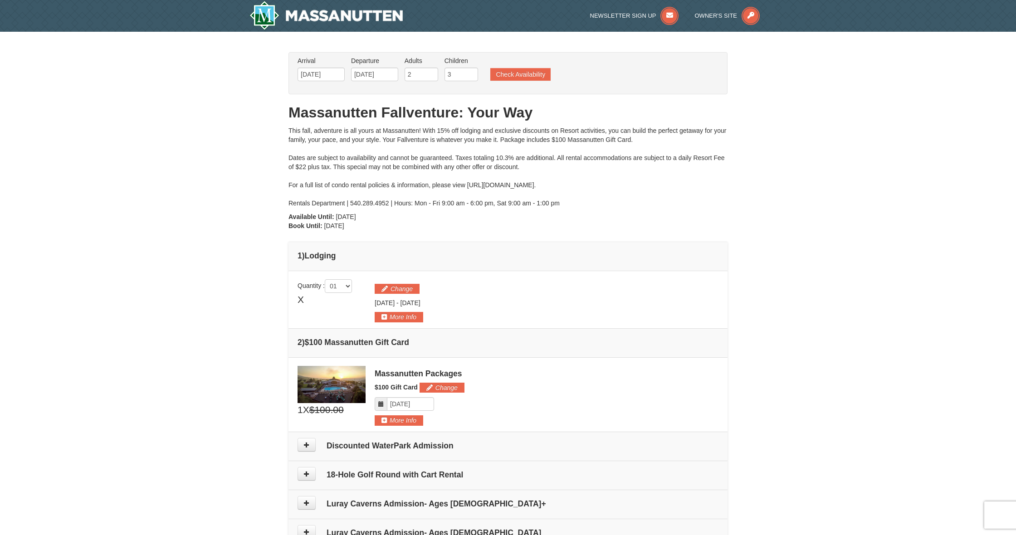
scroll to position [0, 0]
